Goal: Task Accomplishment & Management: Manage account settings

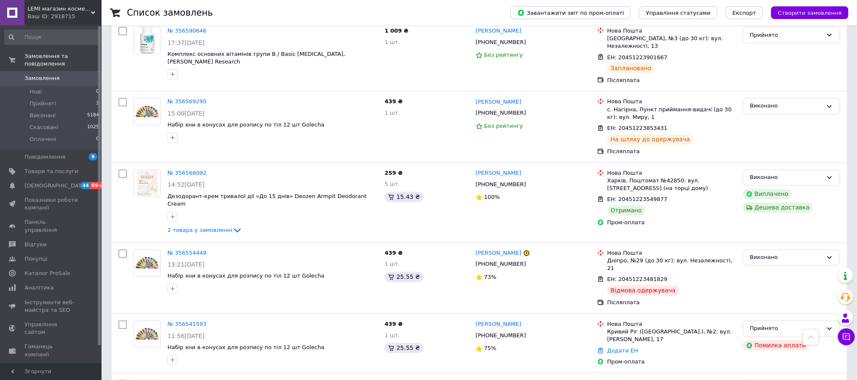
scroll to position [634, 0]
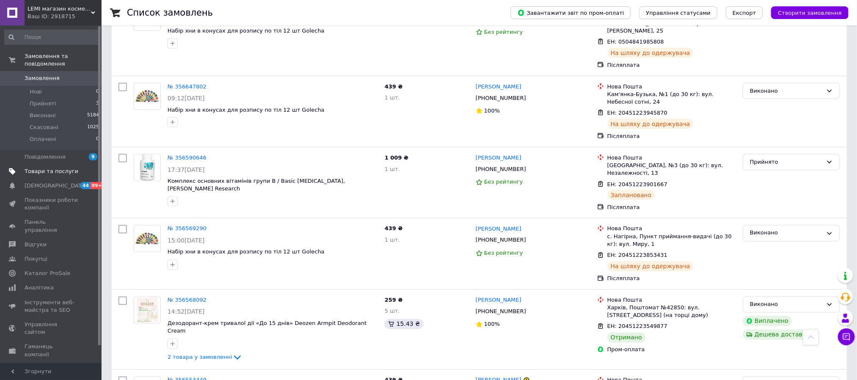
click at [39, 167] on span "Товари та послуги" at bounding box center [52, 171] width 54 height 8
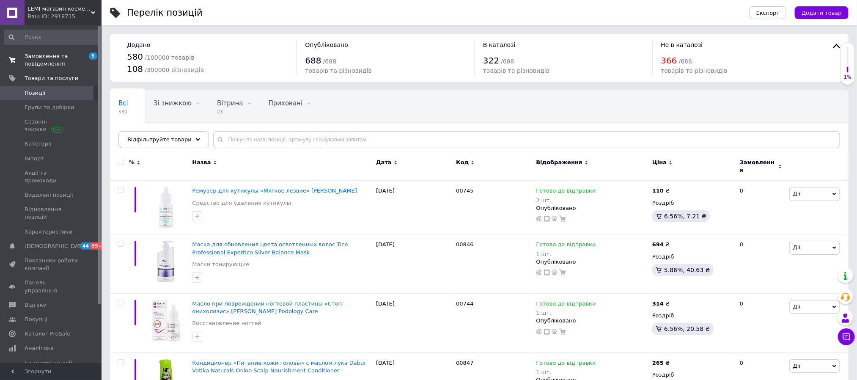
click at [48, 61] on span "Замовлення та повідомлення" at bounding box center [52, 59] width 54 height 15
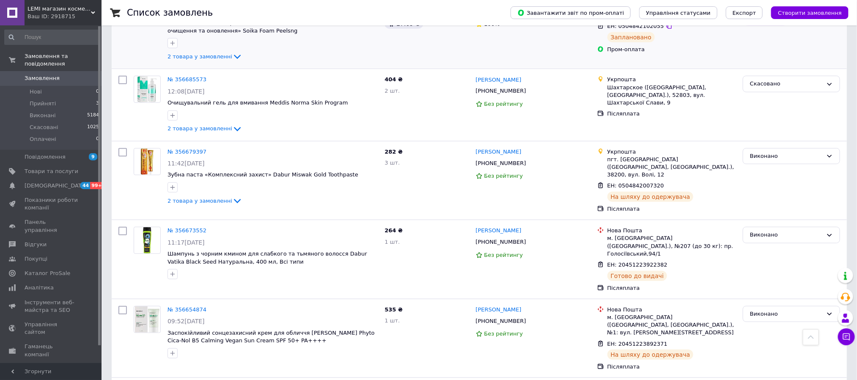
scroll to position [381, 0]
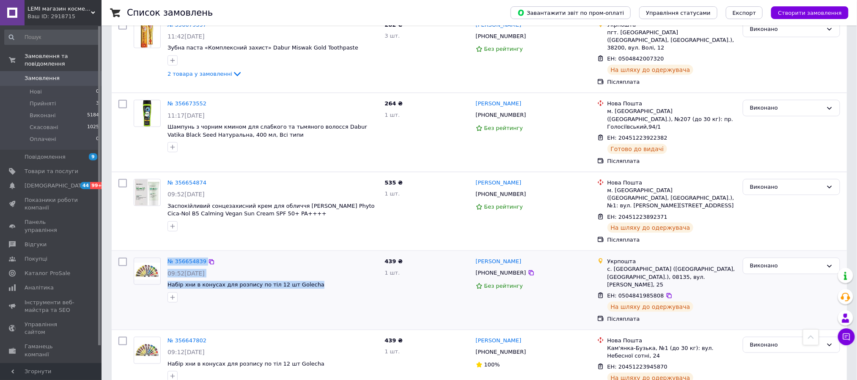
drag, startPoint x: 214, startPoint y: 254, endPoint x: 157, endPoint y: 259, distance: 56.4
click at [157, 259] on div "№ 356654839 09:52[DATE] Набір хни в конусах для розпису по тіл 12 шт Golecha" at bounding box center [255, 279] width 251 height 51
click at [331, 281] on span "Набір хни в конусах для розпису по тіл 12 шт Golecha" at bounding box center [272, 285] width 210 height 8
drag, startPoint x: 313, startPoint y: 254, endPoint x: 208, endPoint y: 257, distance: 104.9
click at [165, 257] on div "№ 356654839 09:52[DATE] Набір хни в конусах для розпису по тіл 12 шт Golecha" at bounding box center [272, 279] width 217 height 51
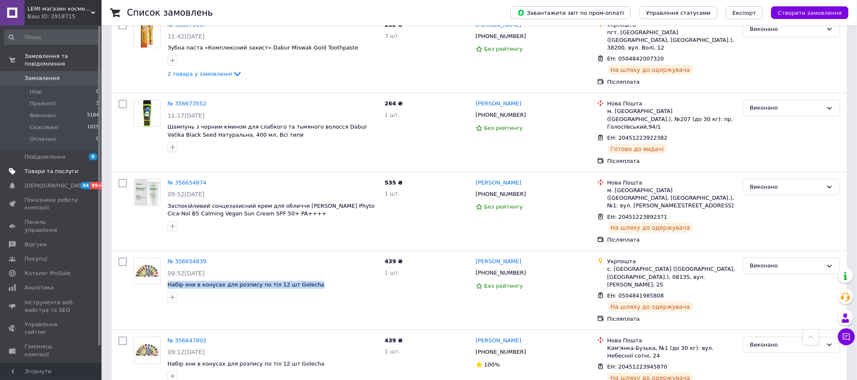
click at [49, 167] on span "Товари та послуги" at bounding box center [52, 171] width 54 height 8
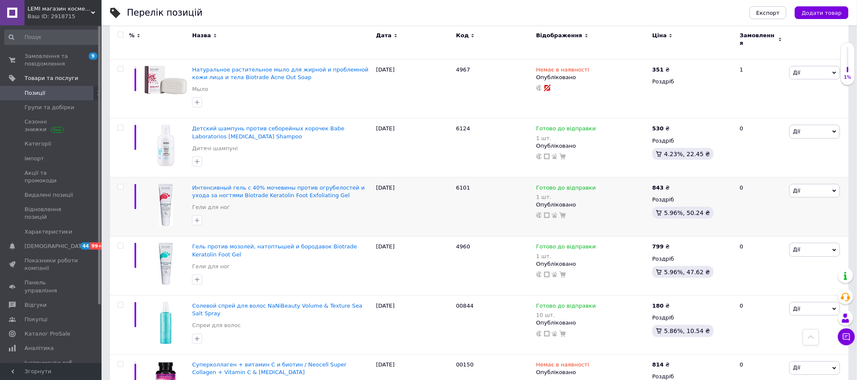
scroll to position [698, 0]
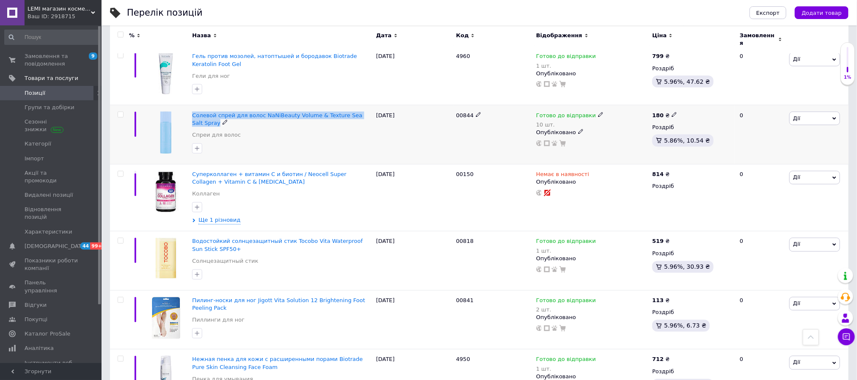
drag, startPoint x: 186, startPoint y: 104, endPoint x: 369, endPoint y: 106, distance: 182.6
click at [369, 106] on div "Солевой спрей для волос NaNiBeauty Volume & Texture Sea Salt Spray Спреи для во…" at bounding box center [479, 134] width 738 height 59
click at [54, 63] on span "Замовлення та повідомлення" at bounding box center [52, 59] width 54 height 15
